Goal: Information Seeking & Learning: Learn about a topic

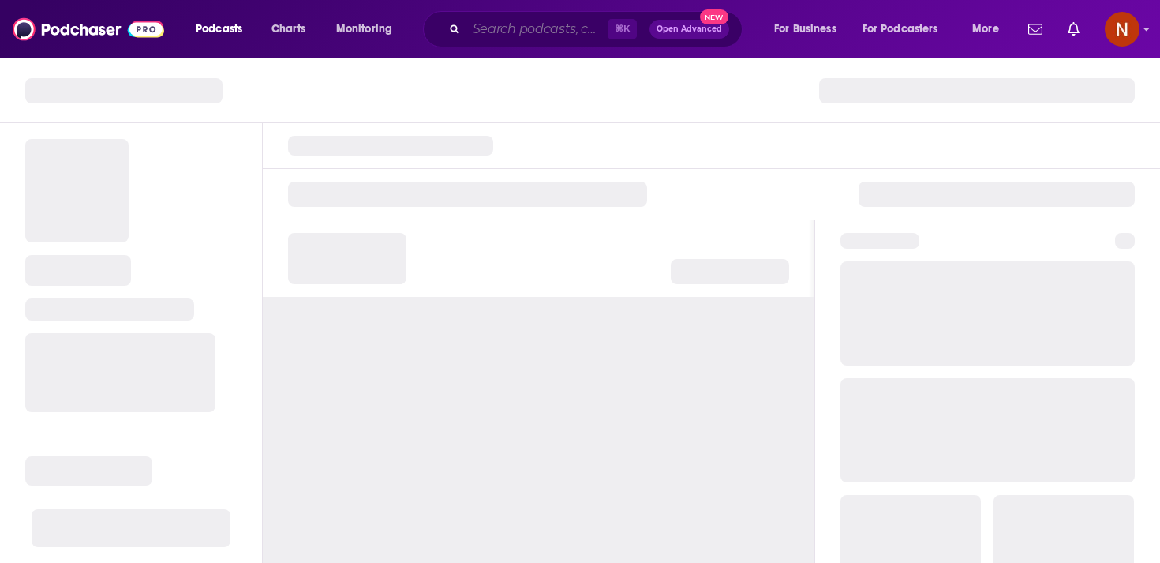
click at [522, 36] on input "Search podcasts, credits, & more..." at bounding box center [536, 29] width 141 height 25
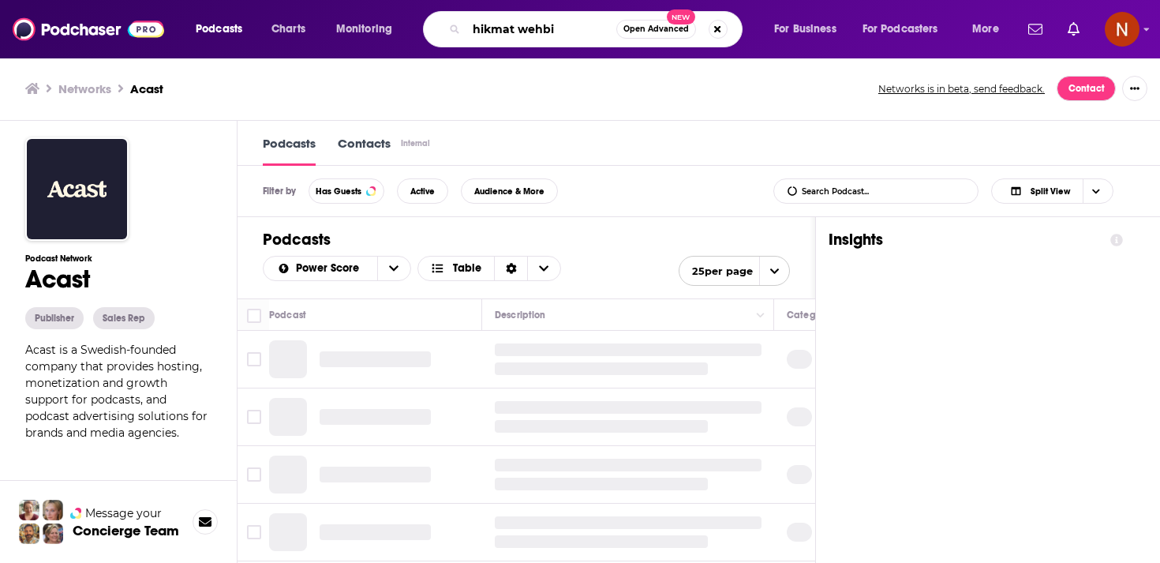
type input "hikmat wehbi"
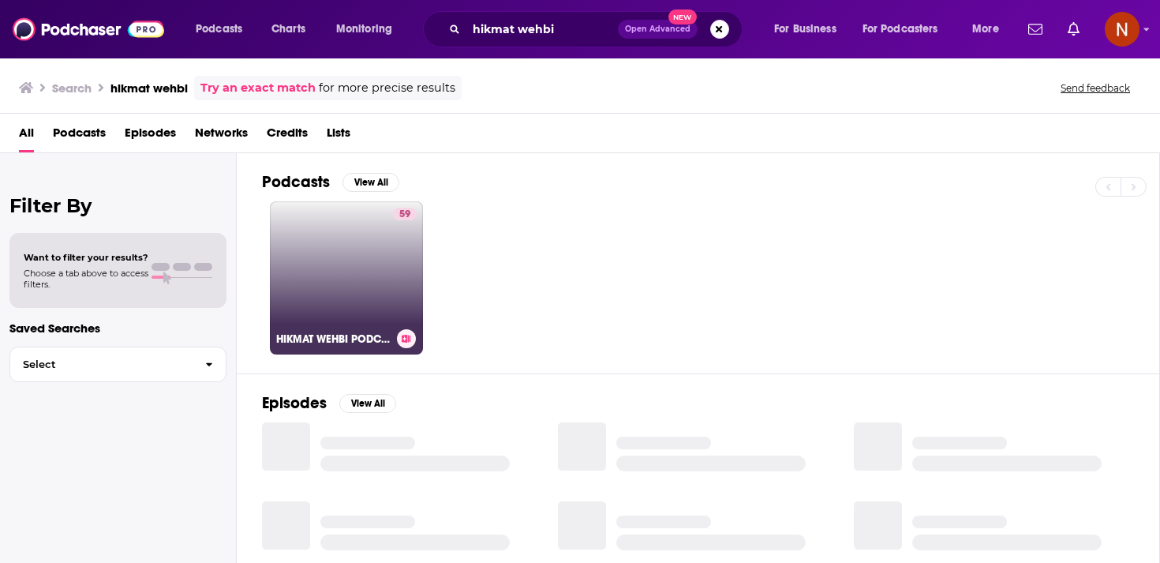
click at [376, 260] on link "59 HIKMAT WEHBI PODCAST" at bounding box center [346, 277] width 153 height 153
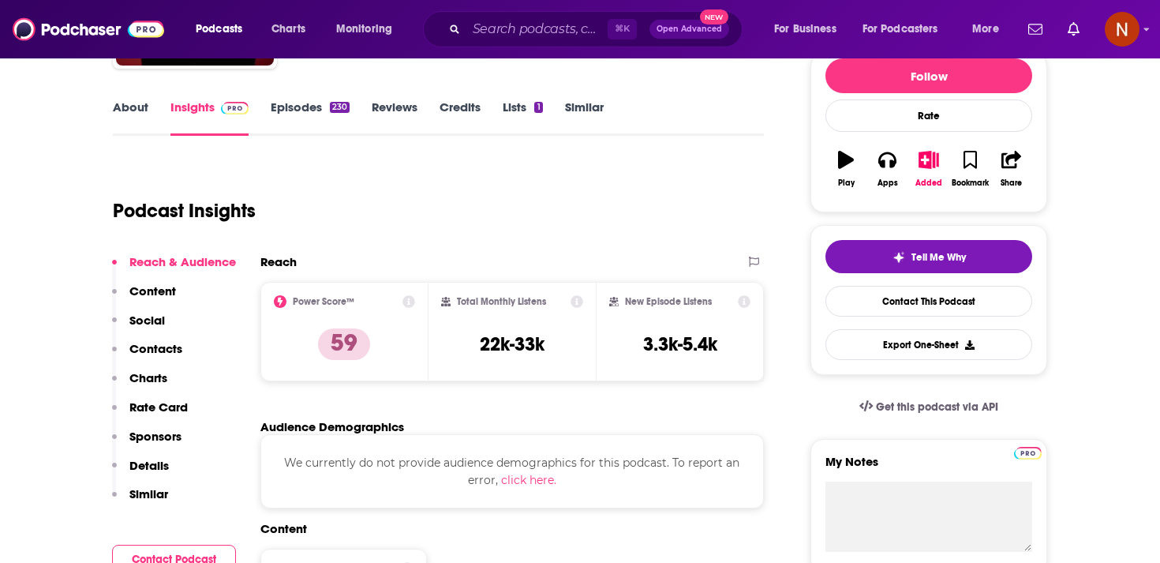
scroll to position [200, 0]
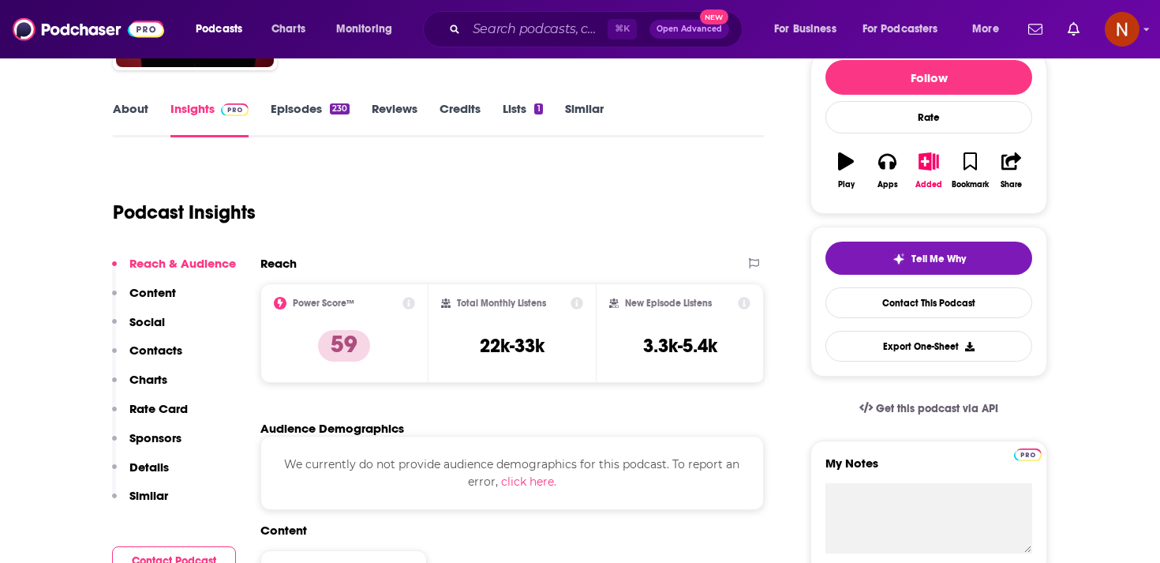
click at [314, 110] on link "Episodes 230" at bounding box center [310, 119] width 79 height 36
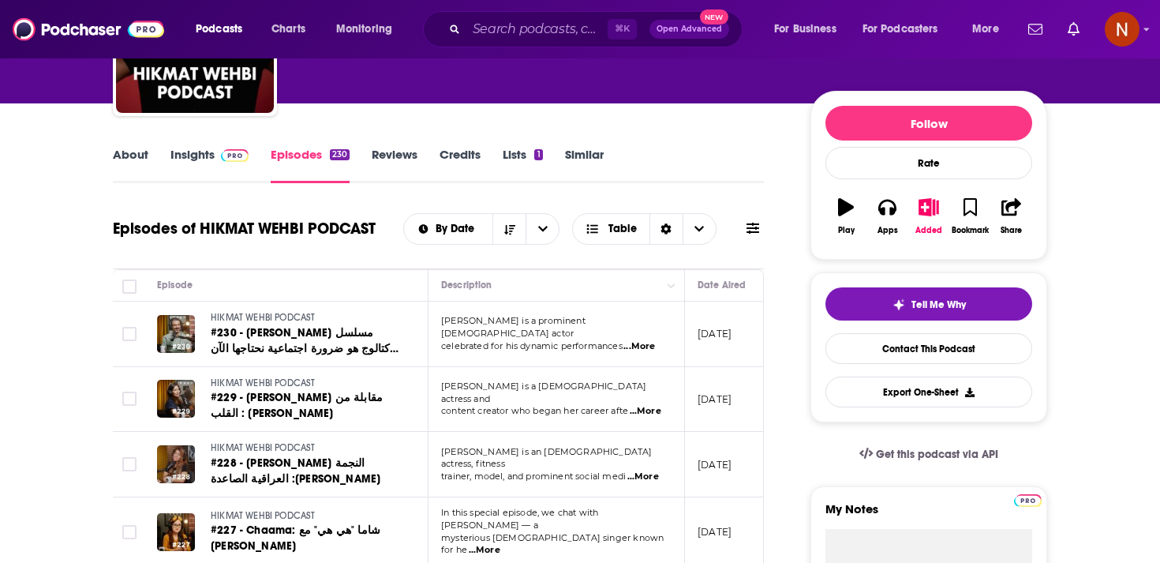
scroll to position [200, 0]
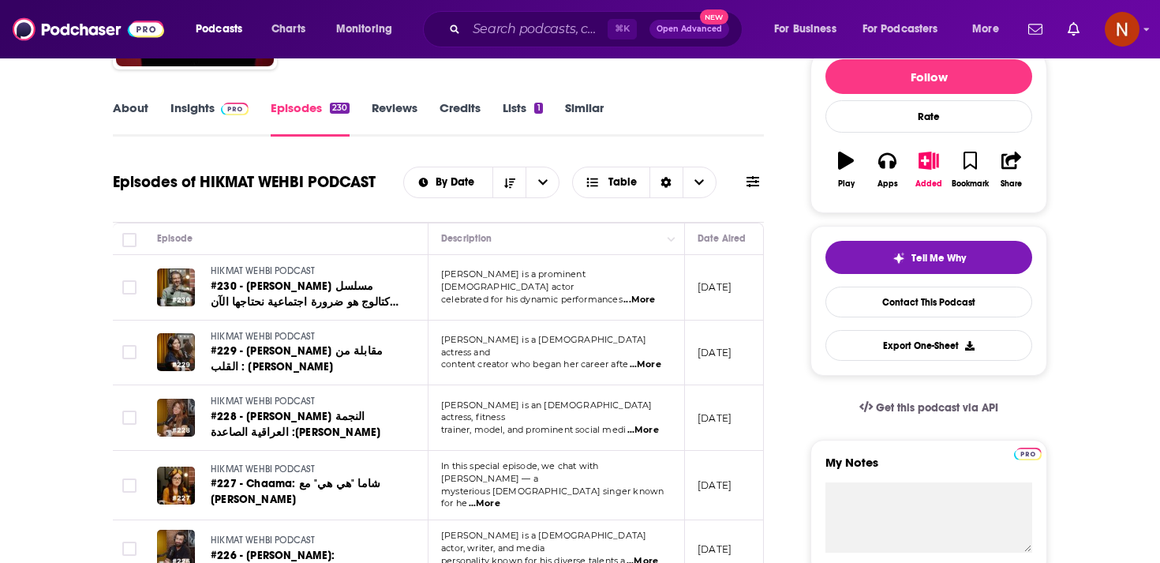
click at [649, 293] on span "...More" at bounding box center [639, 299] width 32 height 13
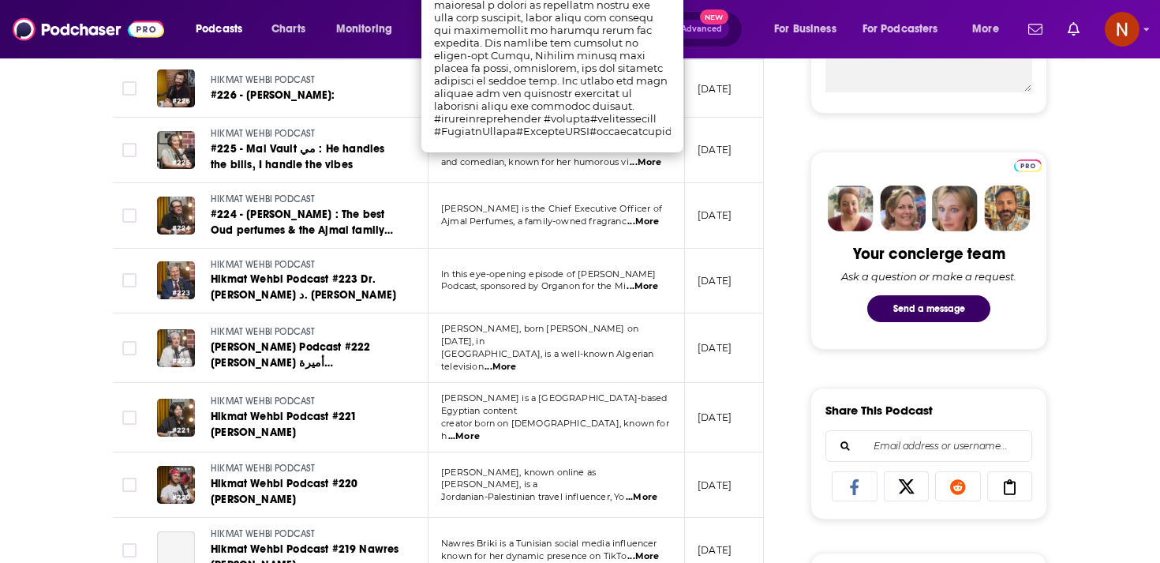
scroll to position [654, 0]
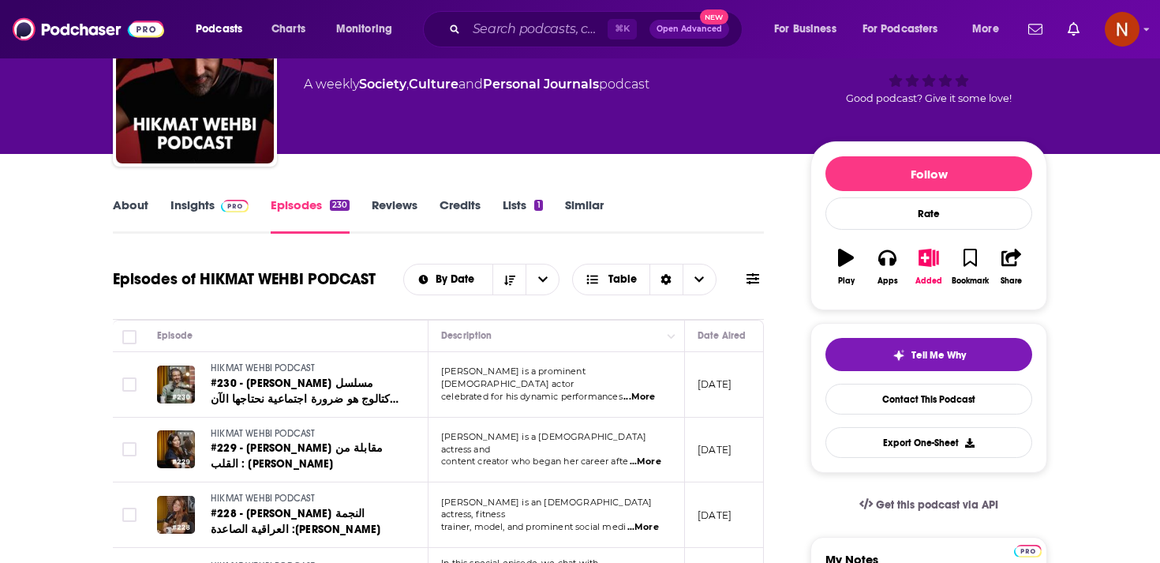
scroll to position [90, 0]
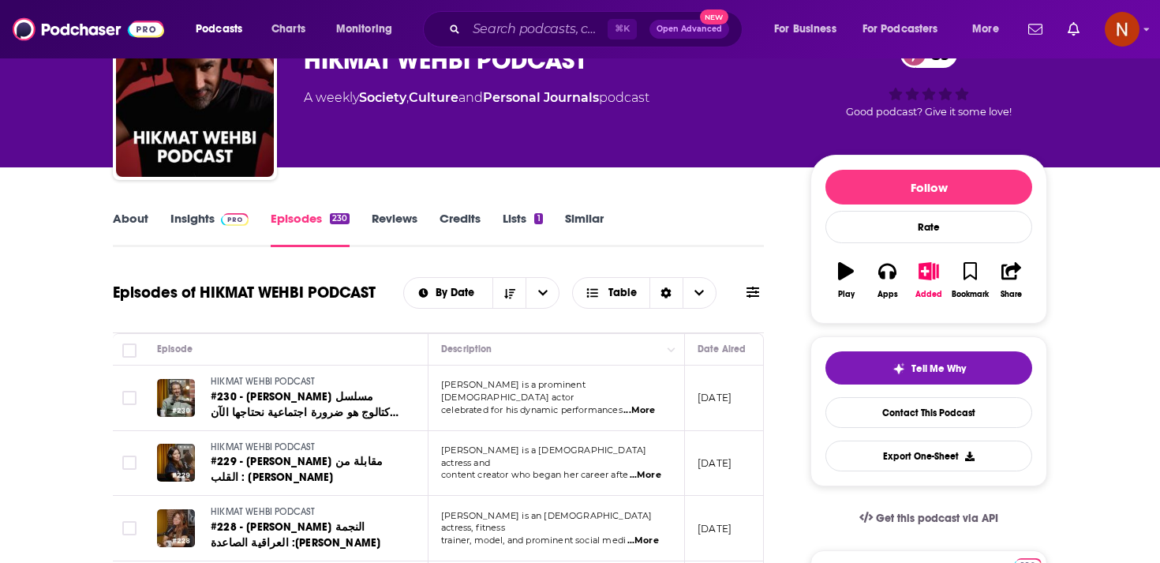
click at [467, 353] on button "Move" at bounding box center [554, 348] width 230 height 19
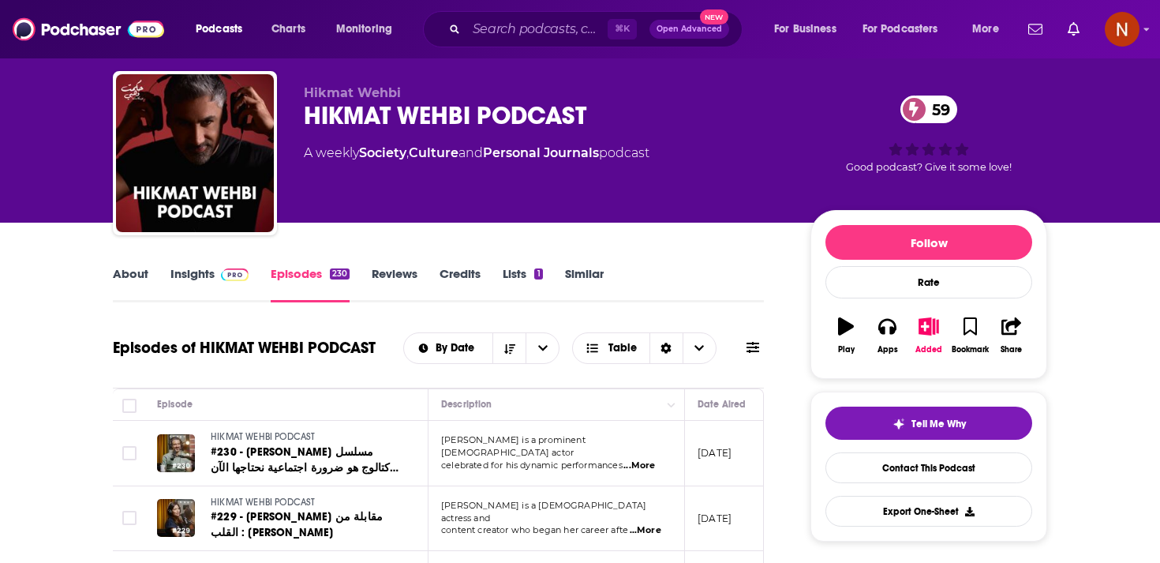
scroll to position [31, 0]
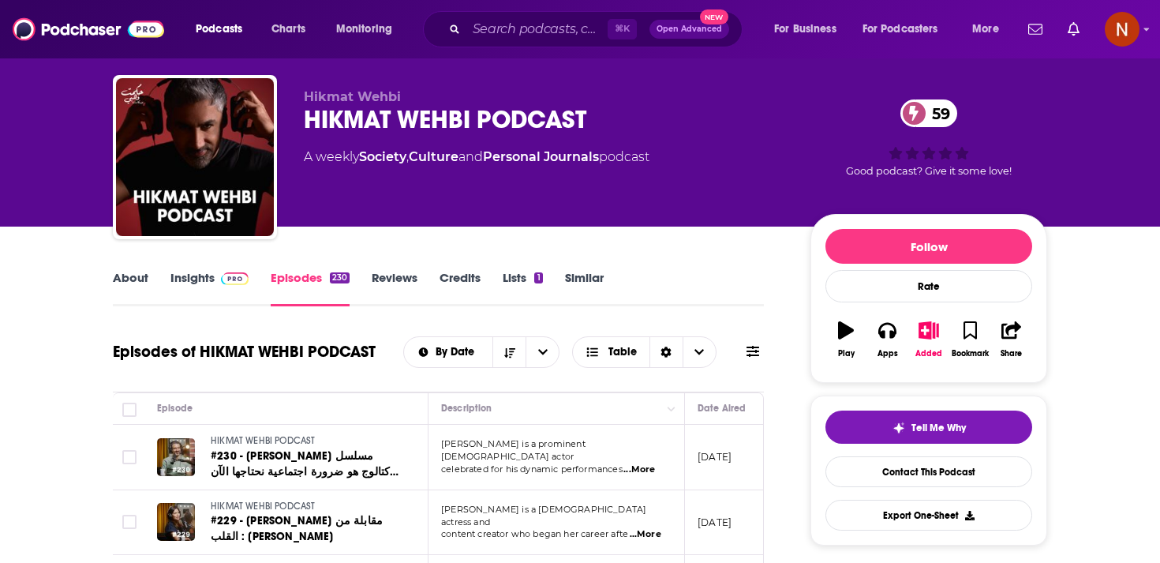
click at [426, 120] on div "HIKMAT WEHBI PODCAST 59" at bounding box center [544, 119] width 481 height 31
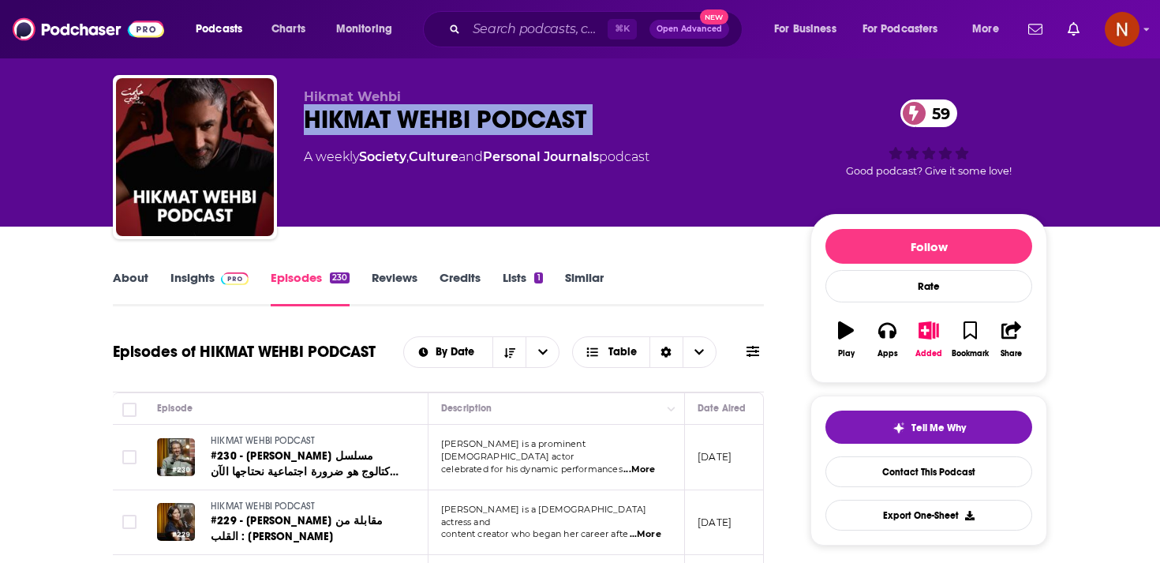
click at [426, 120] on div "HIKMAT WEHBI PODCAST 59" at bounding box center [544, 119] width 481 height 31
copy div "HIKMAT WEHBI PODCAST 59"
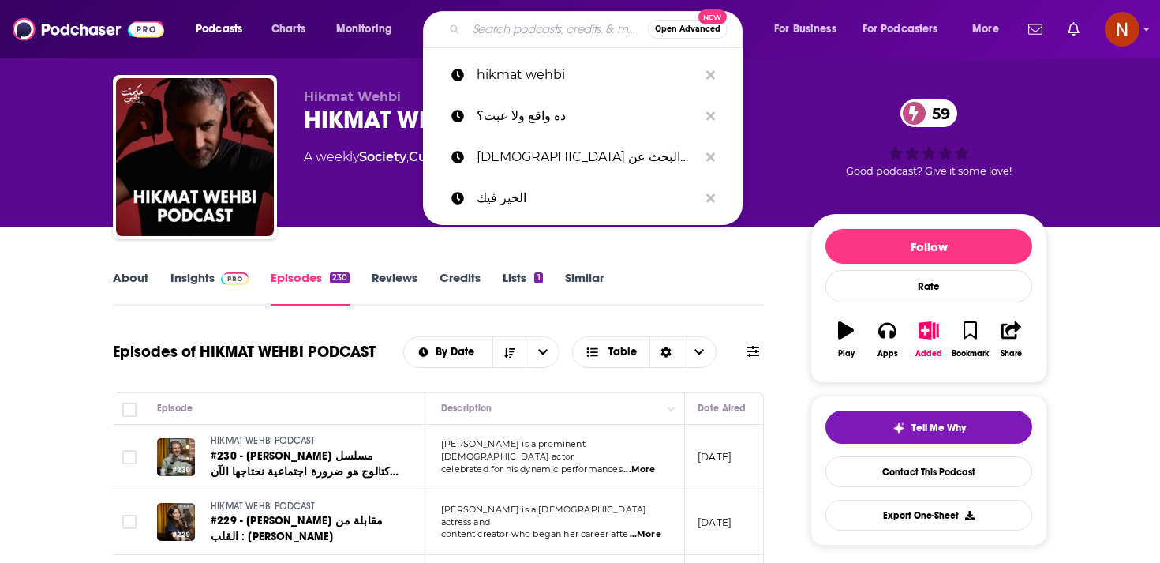
click at [518, 36] on input "Search podcasts, credits, & more..." at bounding box center [556, 29] width 181 height 25
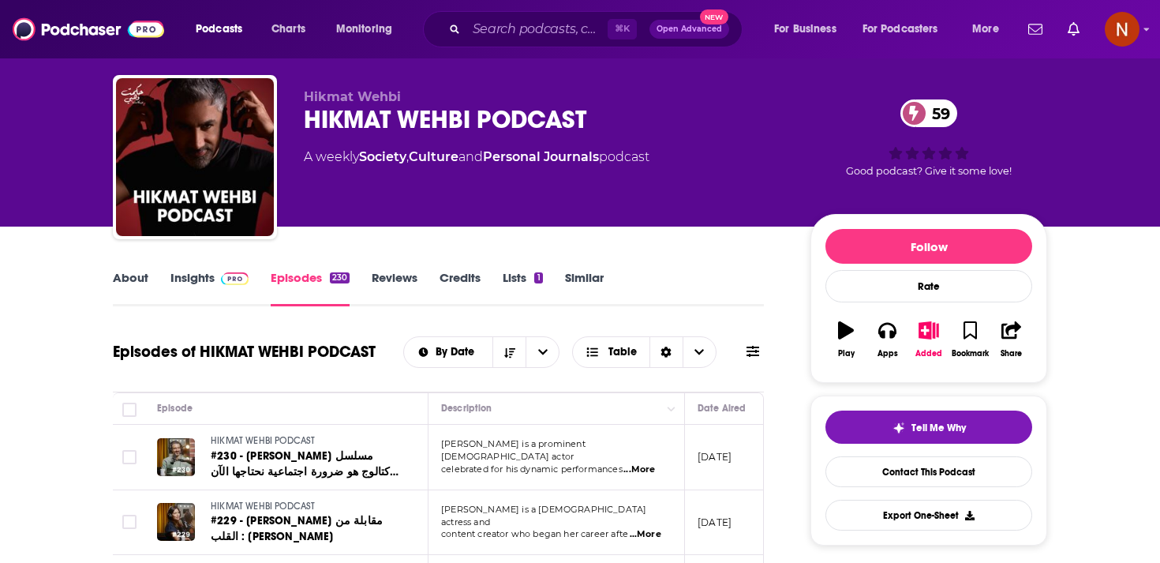
click at [910, 57] on div "Podcasts Charts Monitoring ⌘ K Open Advanced New For Business For Podcasters Mo…" at bounding box center [580, 29] width 1160 height 58
click at [1029, 28] on icon "Show notifications dropdown" at bounding box center [1035, 29] width 14 height 14
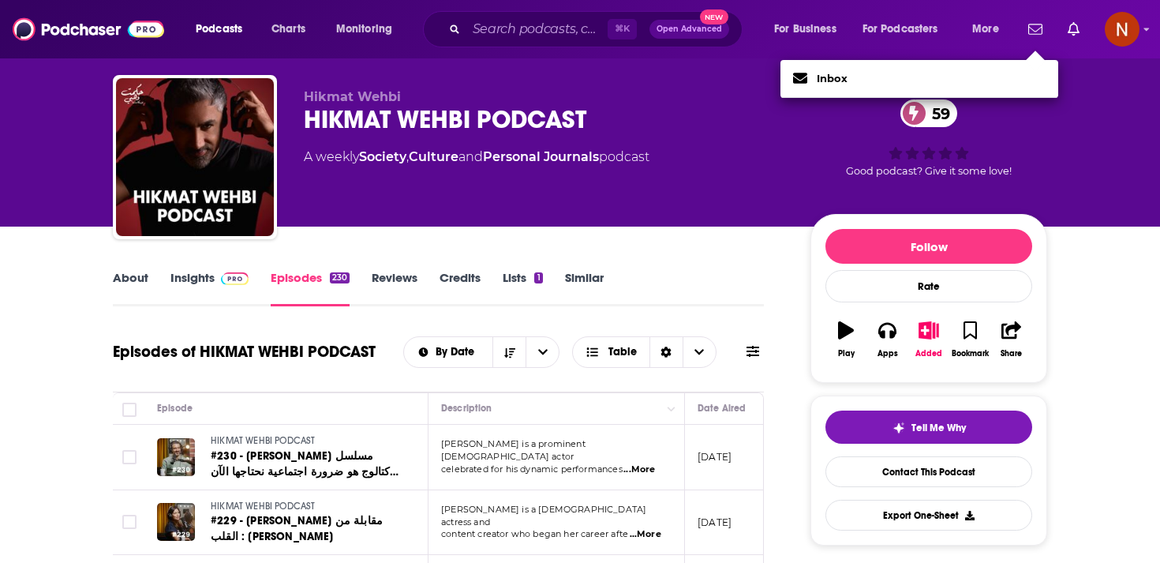
click at [977, 62] on div "Inbox" at bounding box center [919, 79] width 278 height 38
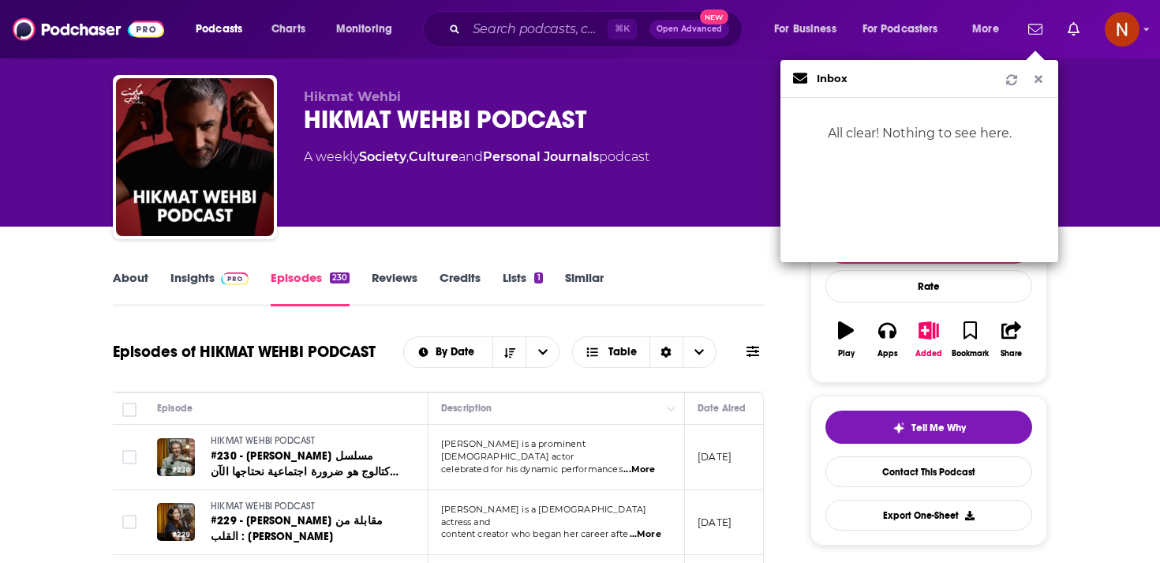
click at [970, 81] on div "Inbox" at bounding box center [919, 79] width 278 height 38
click at [1006, 82] on icon "Show notifications dropdown" at bounding box center [1011, 80] width 11 height 11
click at [1079, 154] on div "[PERSON_NAME] HIKMAT WEHBI PODCAST 59 A weekly Society , Culture and Personal J…" at bounding box center [580, 97] width 1010 height 257
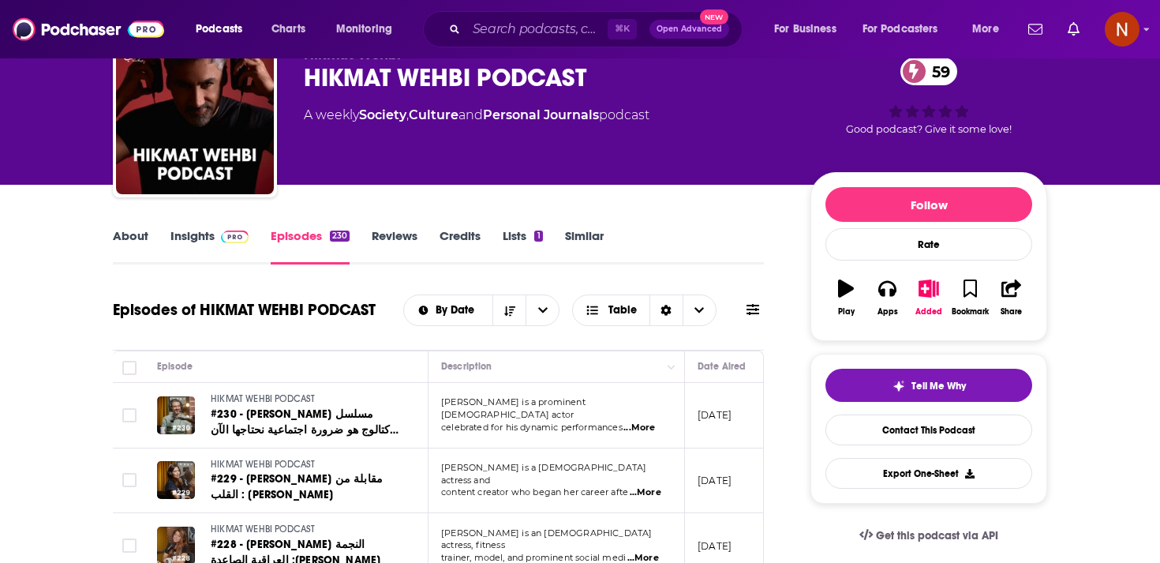
scroll to position [69, 0]
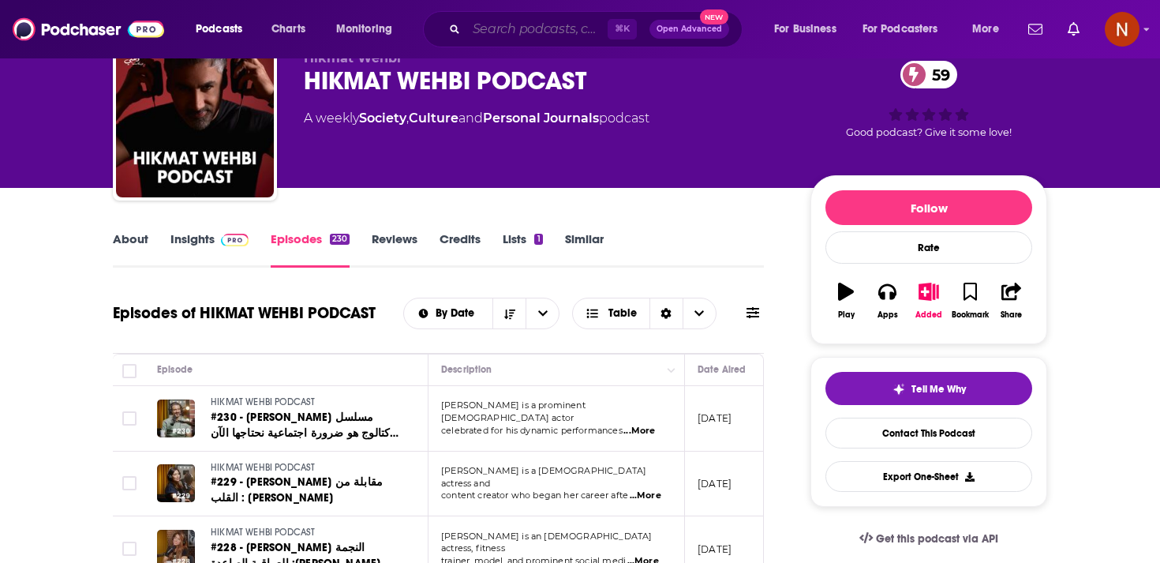
click at [522, 36] on input "Search podcasts, credits, & more..." at bounding box center [536, 29] width 141 height 25
paste input "البودكاست"
type input "البودكاست"
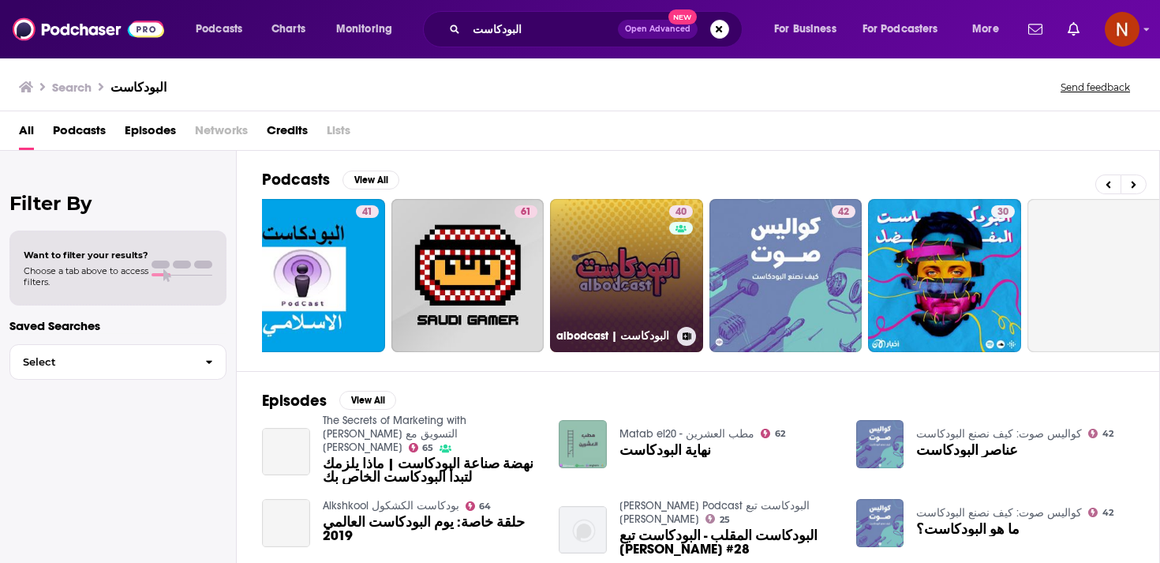
scroll to position [0, 41]
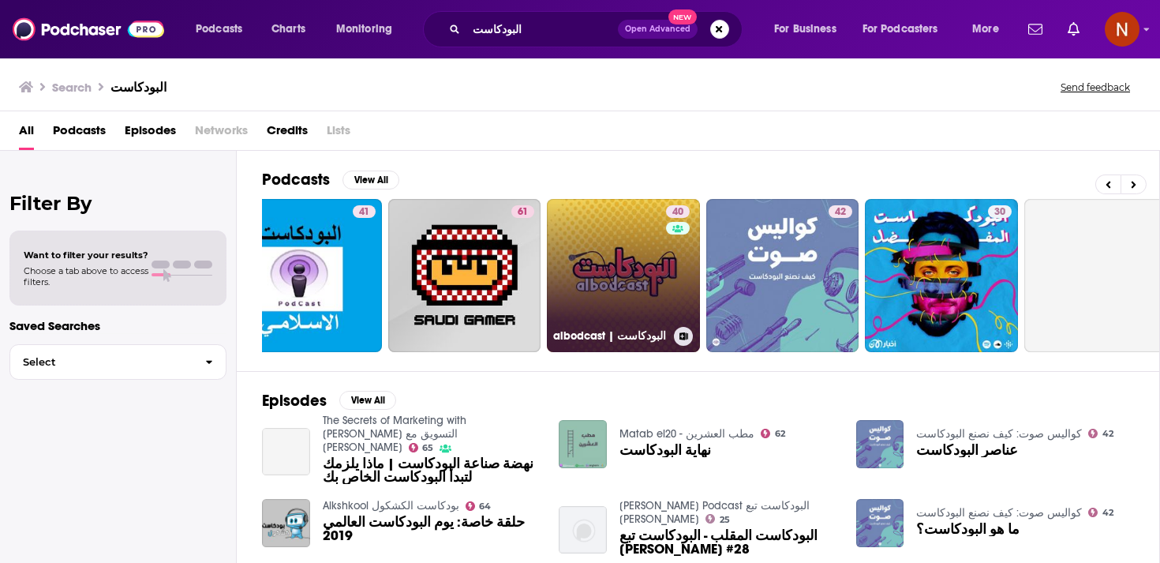
click at [620, 279] on link "40 albodcast | البودكاست" at bounding box center [623, 275] width 153 height 153
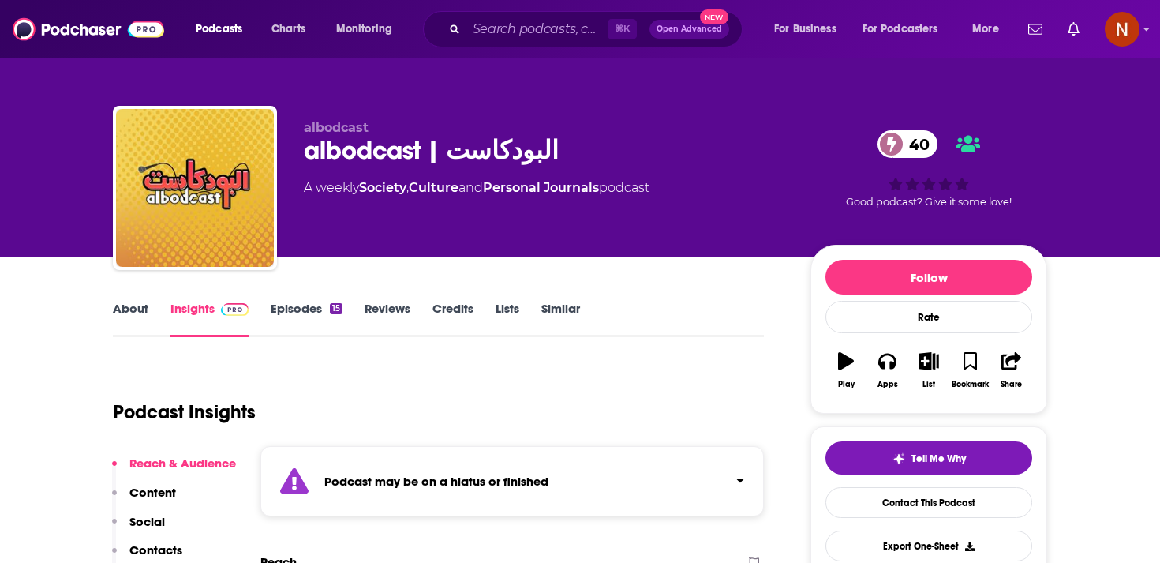
click at [506, 473] on strong "Podcast may be on a hiatus or finished" at bounding box center [436, 480] width 224 height 15
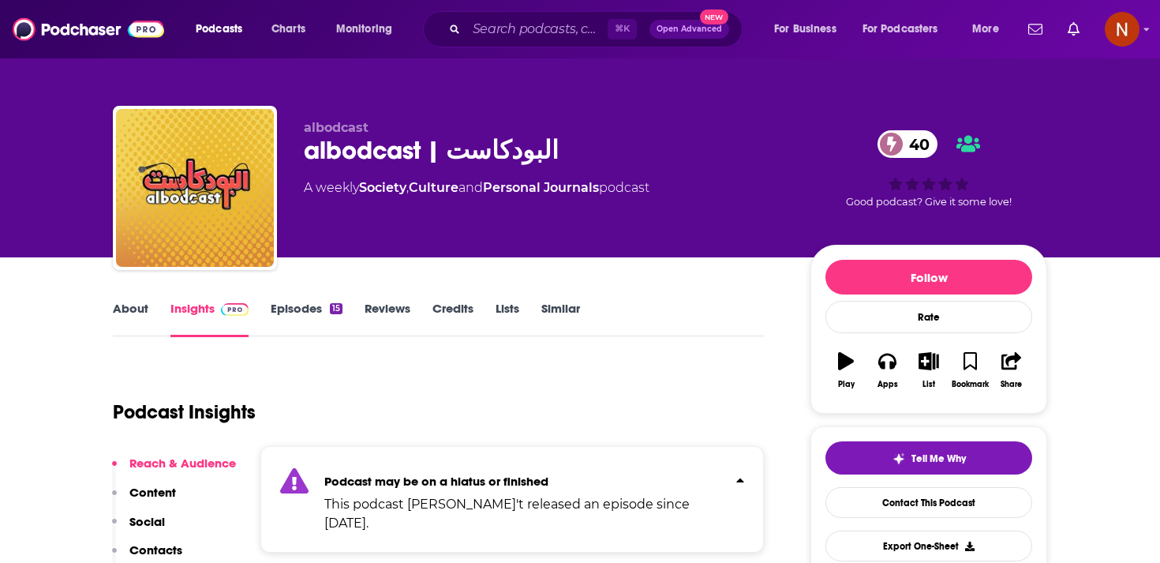
click at [383, 151] on div "albodcast | البودكاست 40" at bounding box center [544, 150] width 481 height 31
copy div "albodcast | البودكاست 40"
click at [678, 391] on div "Podcast Insights" at bounding box center [432, 402] width 638 height 80
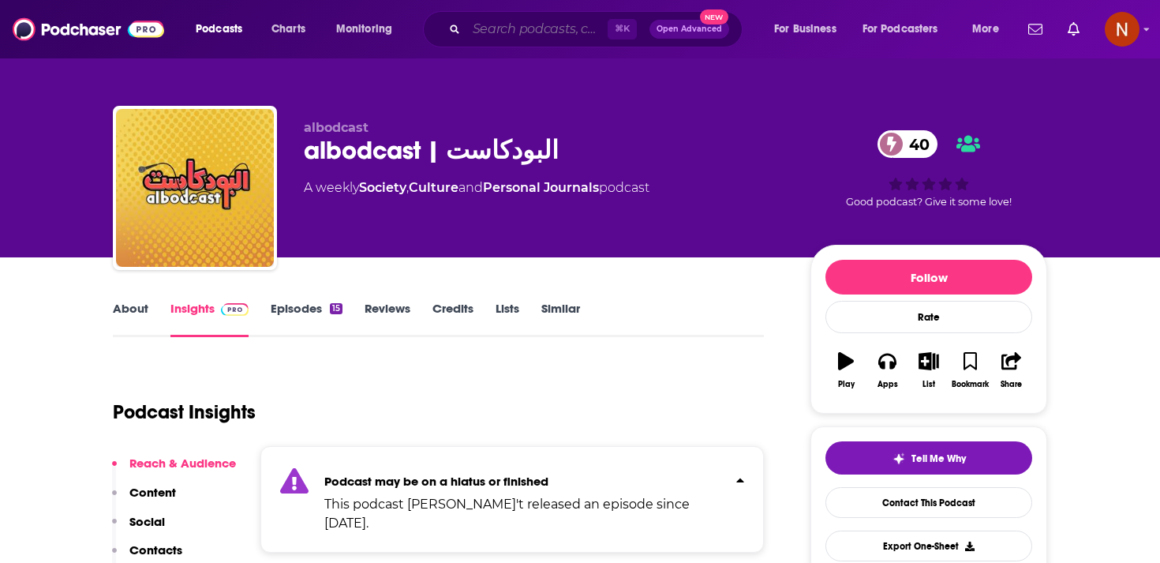
click at [554, 20] on input "Search podcasts, credits, & more..." at bounding box center [536, 29] width 141 height 25
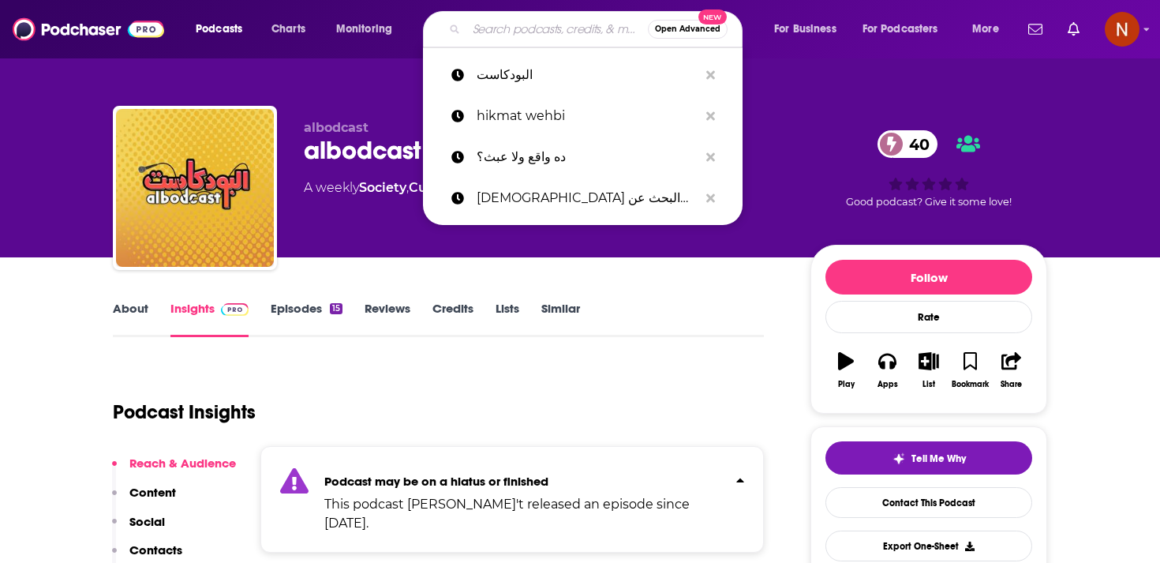
paste input "El-Podcasters"
type input "El-Podcasters"
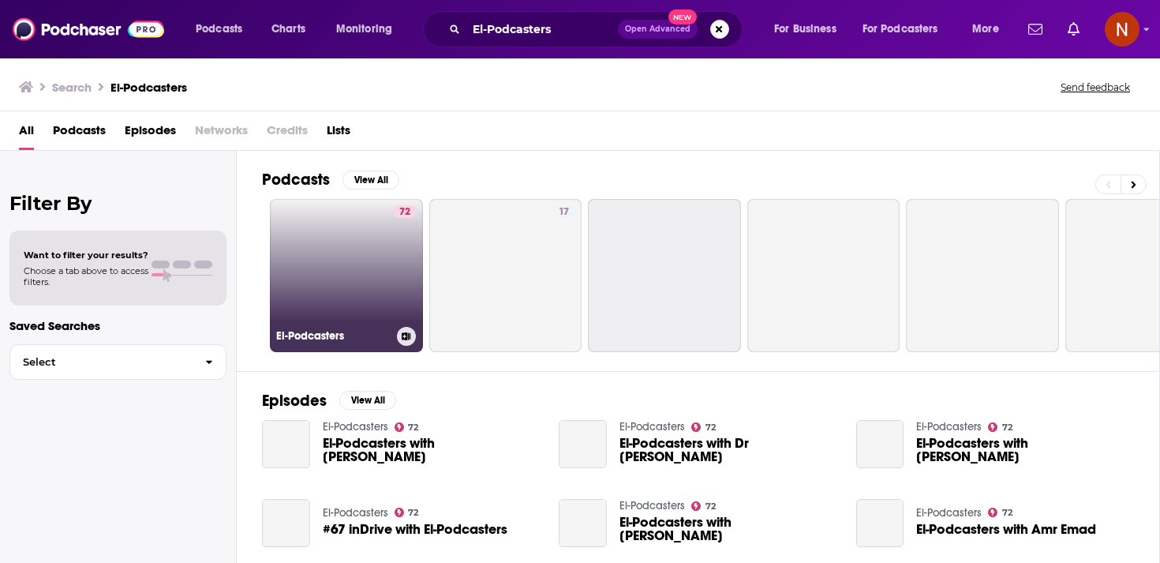
click at [357, 279] on link "72 El-Podcasters" at bounding box center [346, 275] width 153 height 153
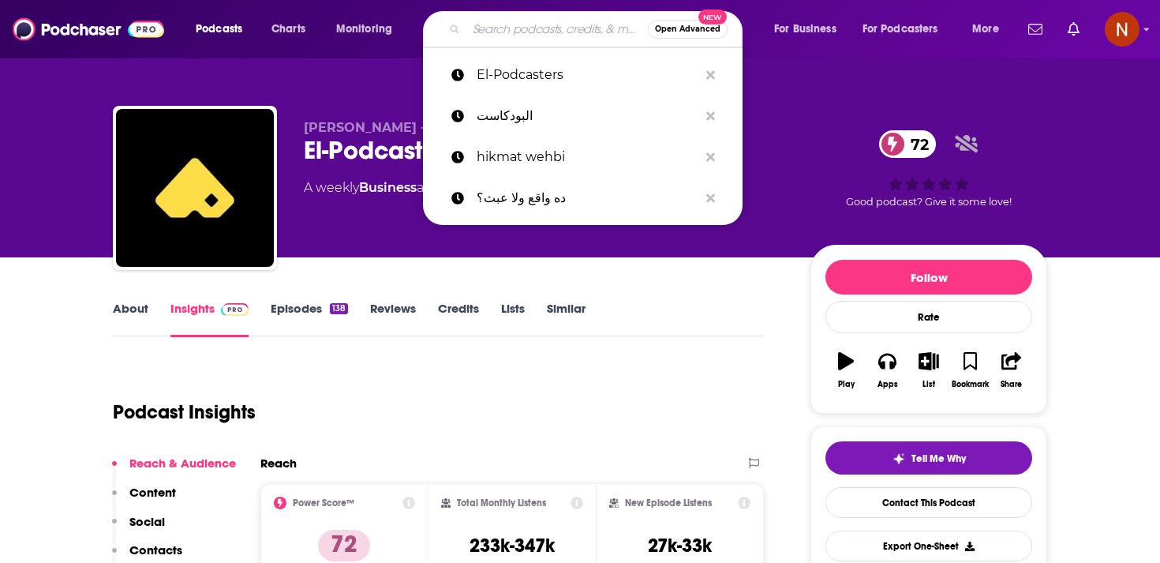
click at [540, 36] on input "Search podcasts, credits, & more..." at bounding box center [556, 29] width 181 height 25
paste input "مُلخص كتاب"
type input "مُلخص كتاب"
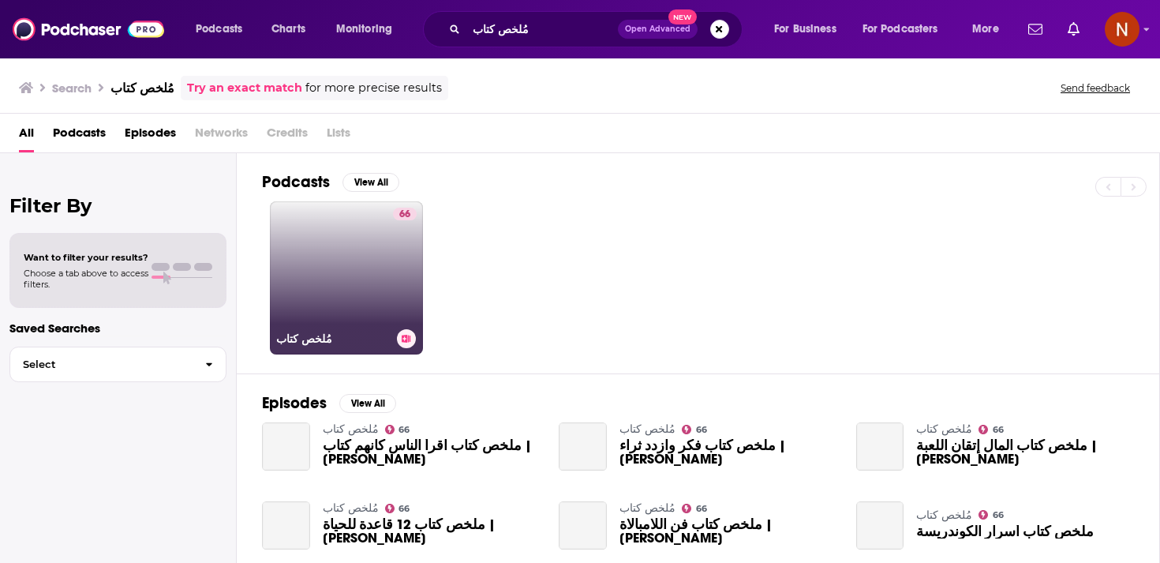
click at [359, 303] on link "66 مُلخص كتاب" at bounding box center [346, 277] width 153 height 153
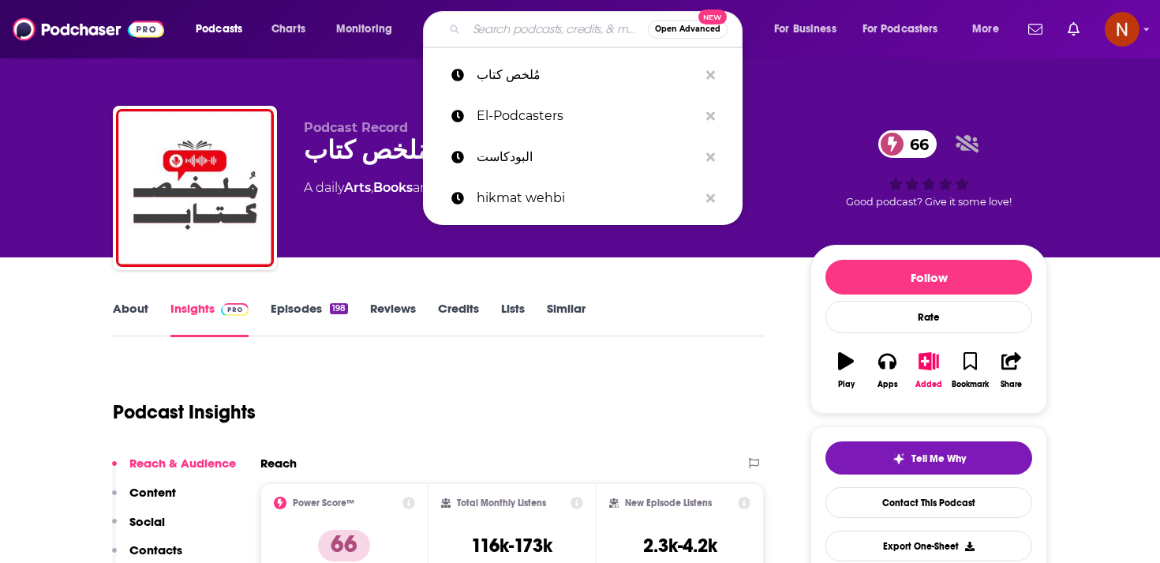
click at [534, 26] on input "Search podcasts, credits, & more..." at bounding box center [556, 29] width 181 height 25
paste input "[PERSON_NAME] | حكي صريح"
type input "[PERSON_NAME] | حكي صريح"
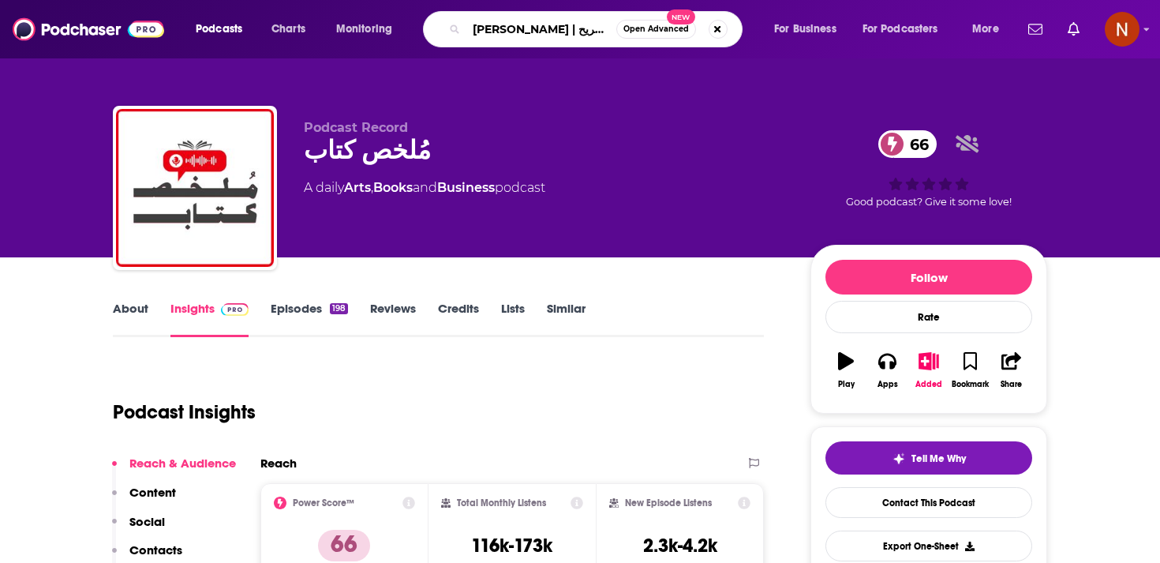
scroll to position [0, 6]
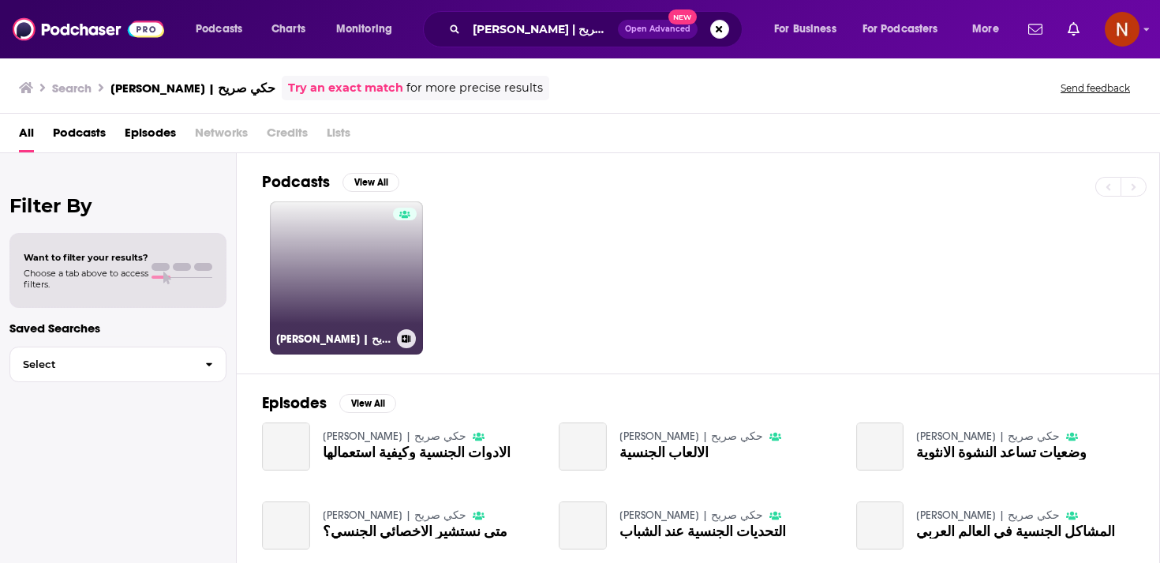
click at [376, 261] on link "[PERSON_NAME] | حكي صريح" at bounding box center [346, 277] width 153 height 153
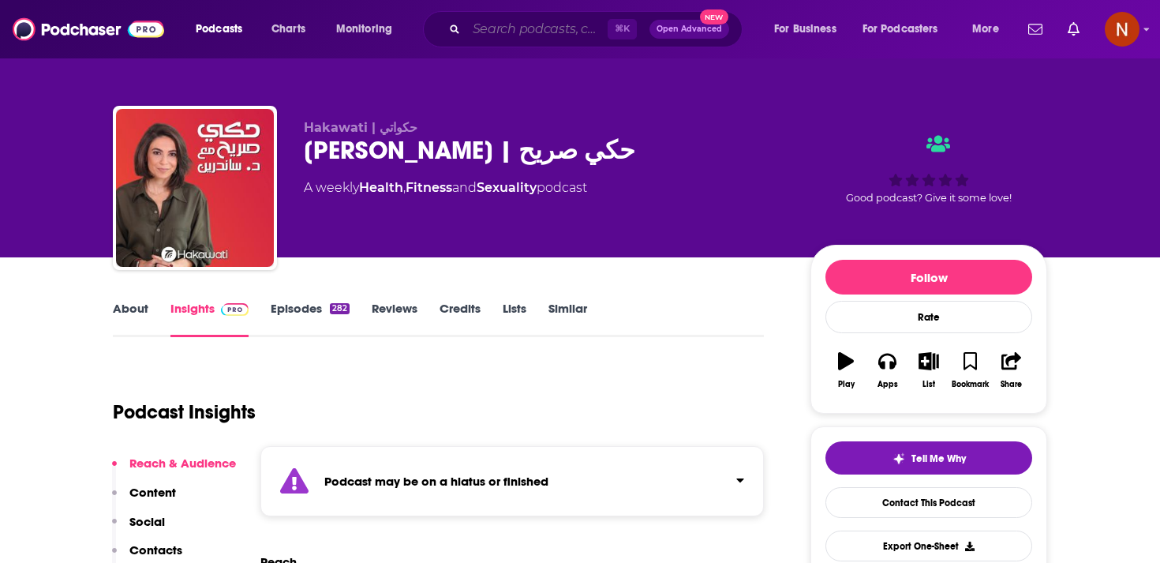
click at [514, 24] on input "Search podcasts, credits, & more..." at bounding box center [536, 29] width 141 height 25
paste input "الخير فيك"
type input "الخير فيك"
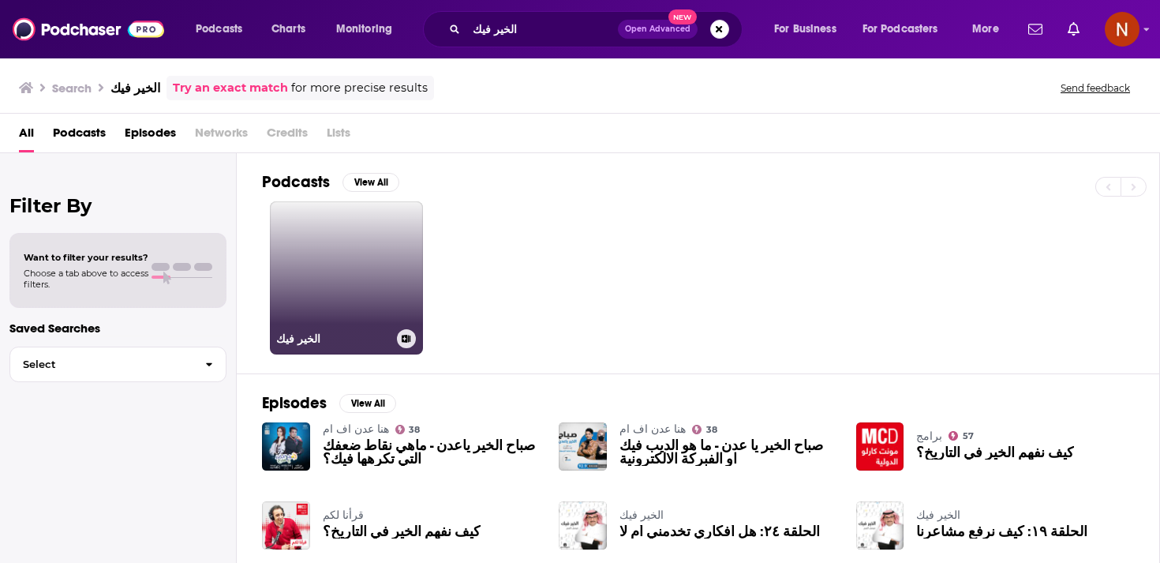
click at [372, 266] on link "الخير فيك" at bounding box center [346, 277] width 153 height 153
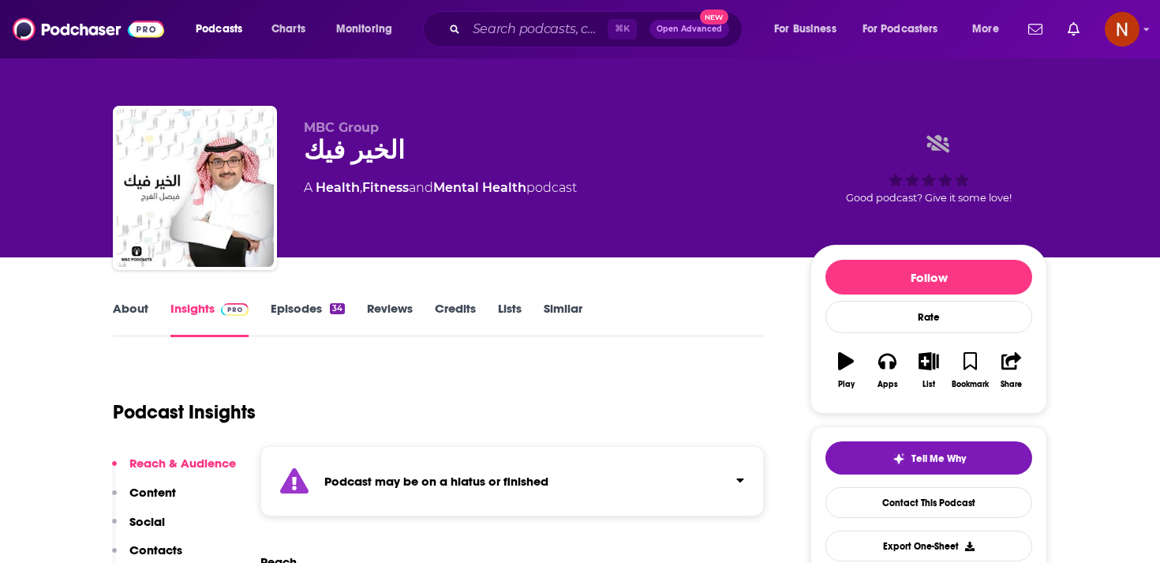
click at [597, 394] on div "Podcast Insights" at bounding box center [432, 402] width 638 height 80
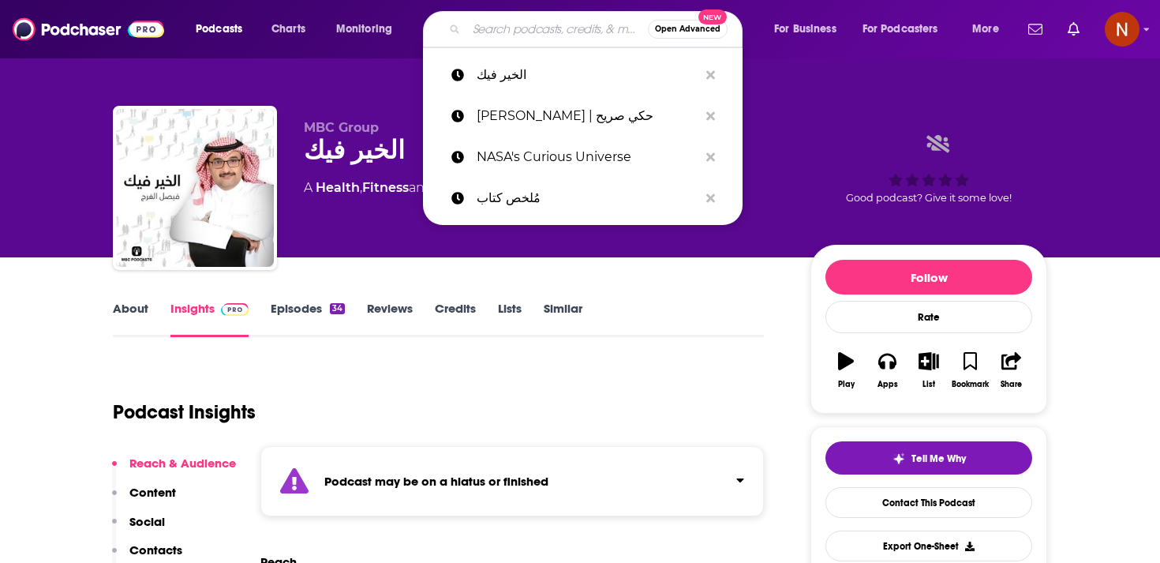
click at [537, 28] on input "Search podcasts, credits, & more..." at bounding box center [556, 29] width 181 height 25
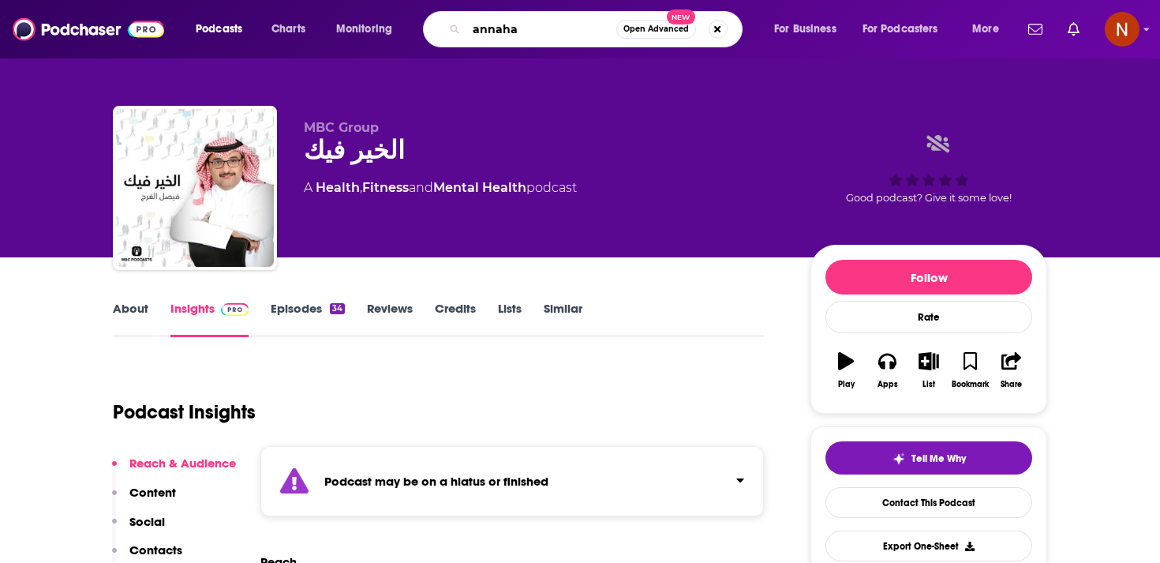
type input "annahar"
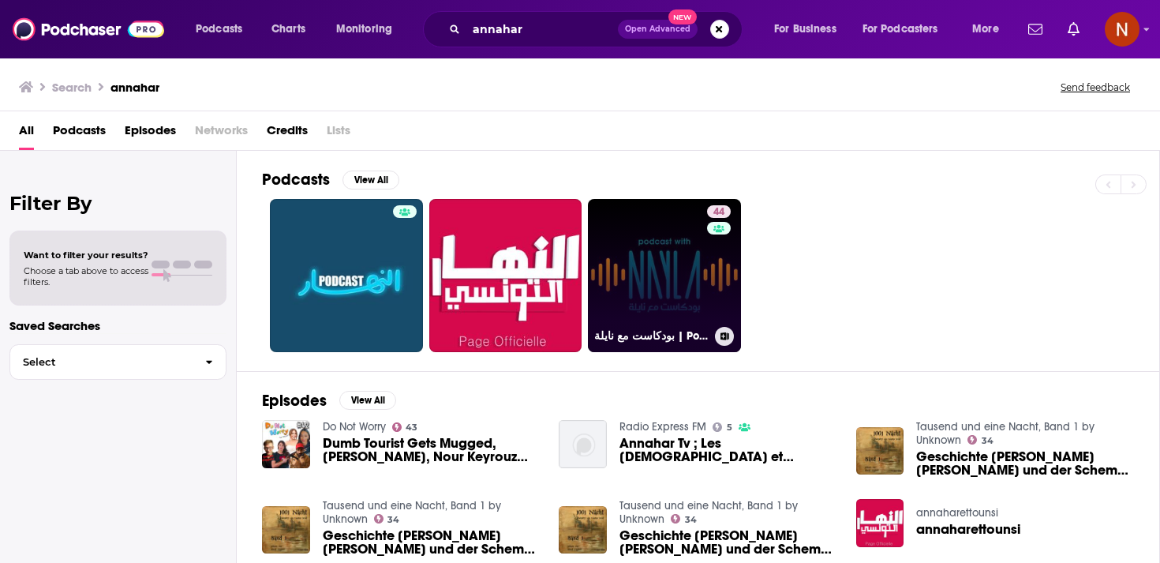
click at [656, 271] on link "44 بودكاست مع نايلة | Podcast With [PERSON_NAME]" at bounding box center [664, 275] width 153 height 153
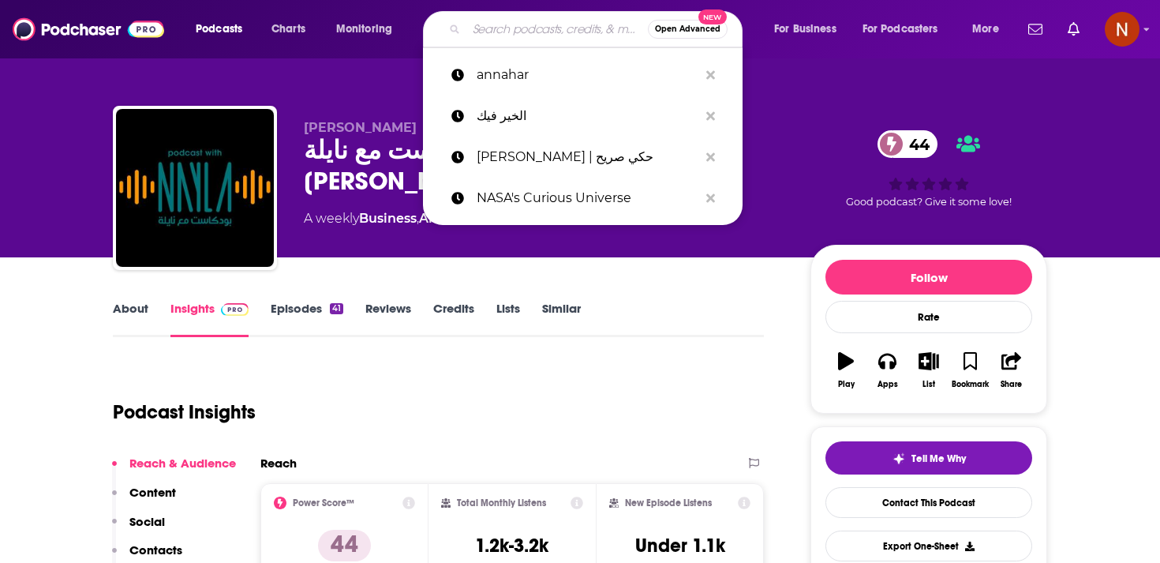
click at [518, 39] on input "Search podcasts, credits, & more..." at bounding box center [556, 29] width 181 height 25
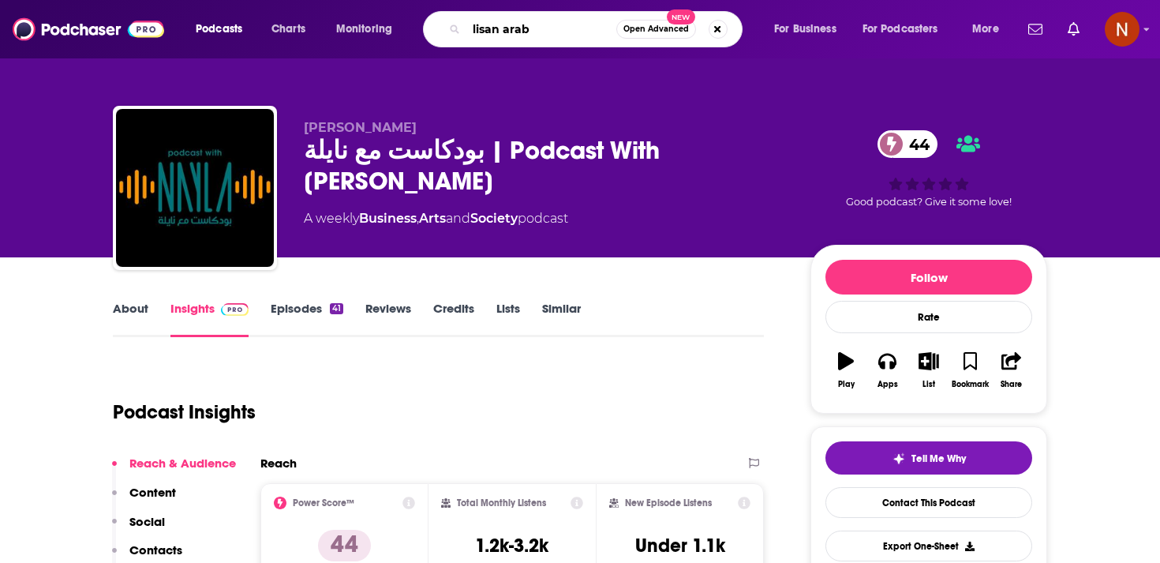
type input "lisan arabi"
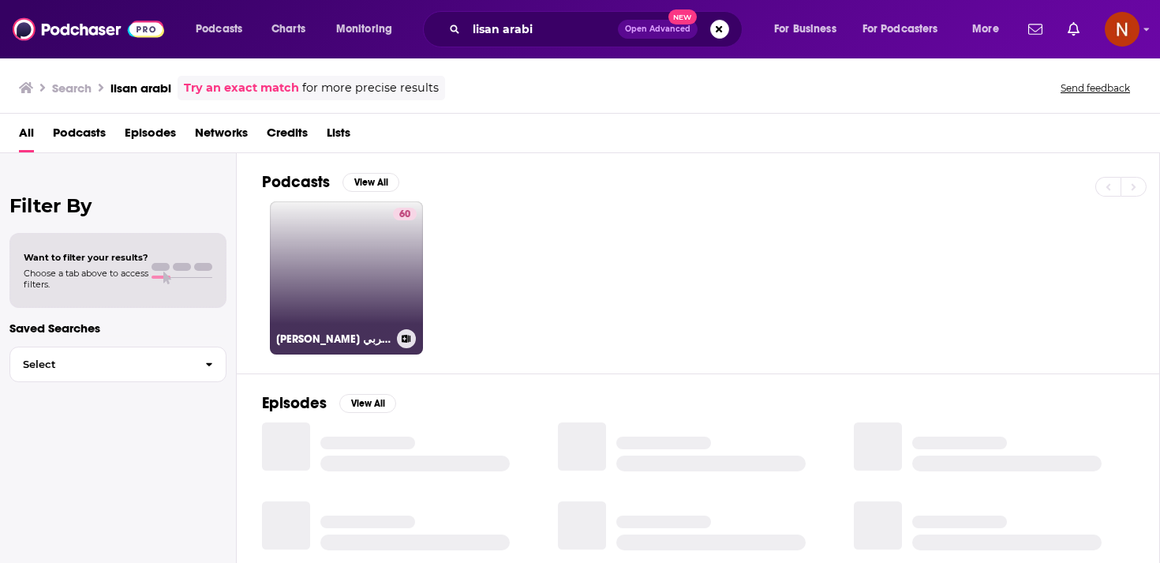
click at [390, 290] on link "60 [PERSON_NAME] لسان عربي" at bounding box center [346, 277] width 153 height 153
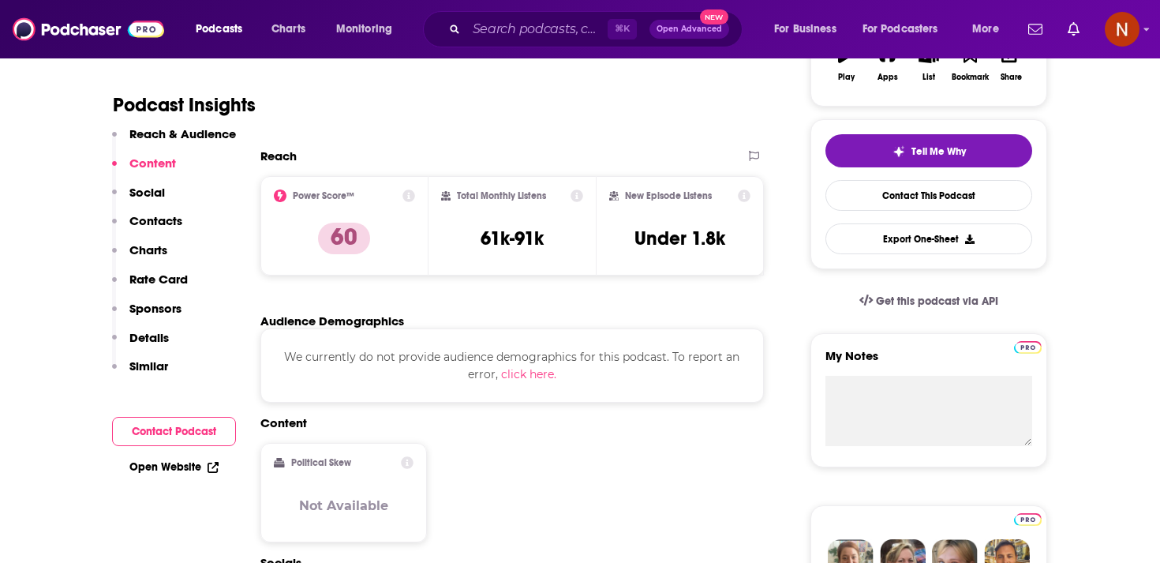
scroll to position [252, 0]
